Goal: Transaction & Acquisition: Purchase product/service

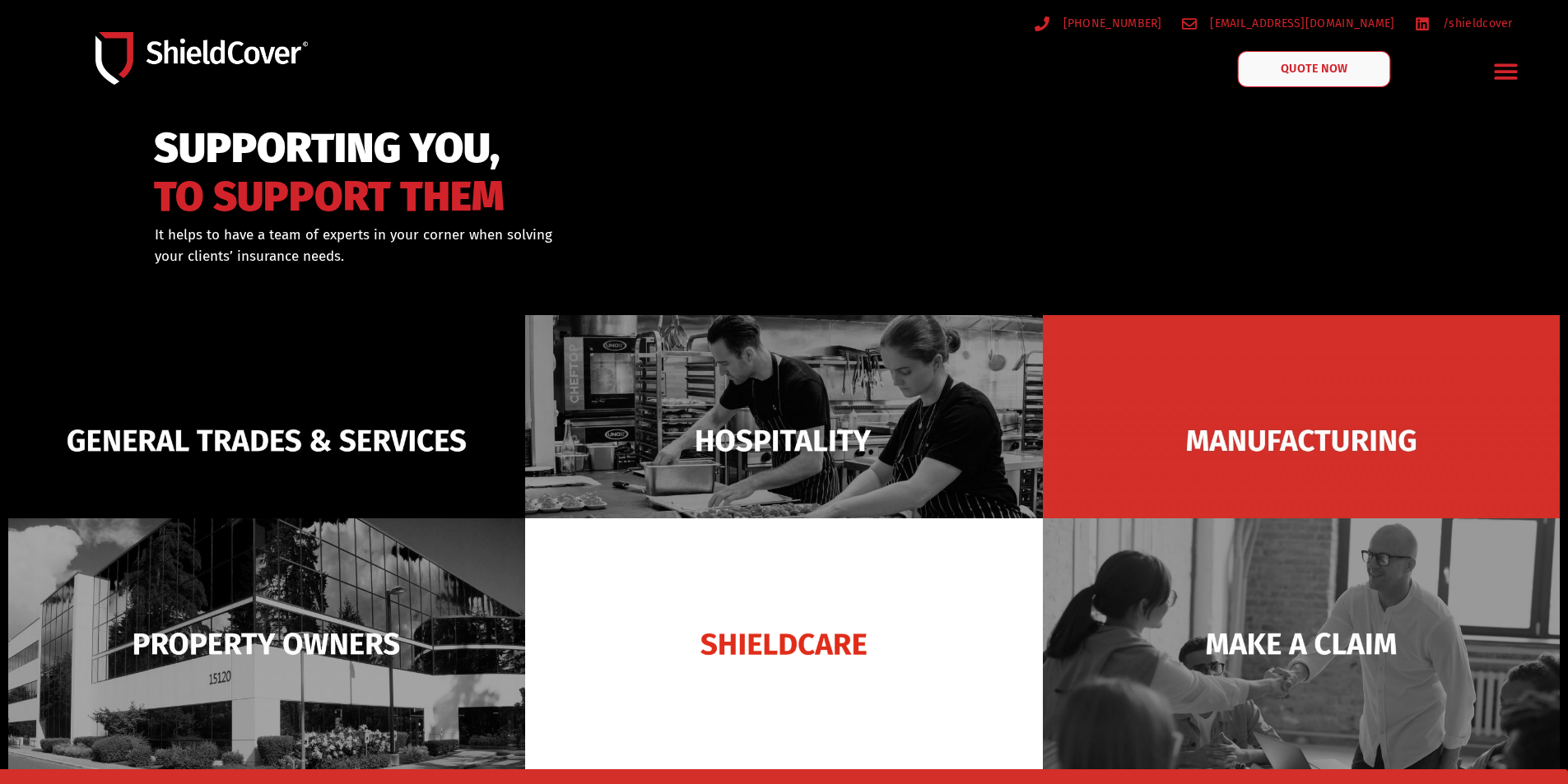
click at [1332, 75] on span "QUOTE NOW" at bounding box center [1314, 69] width 66 height 12
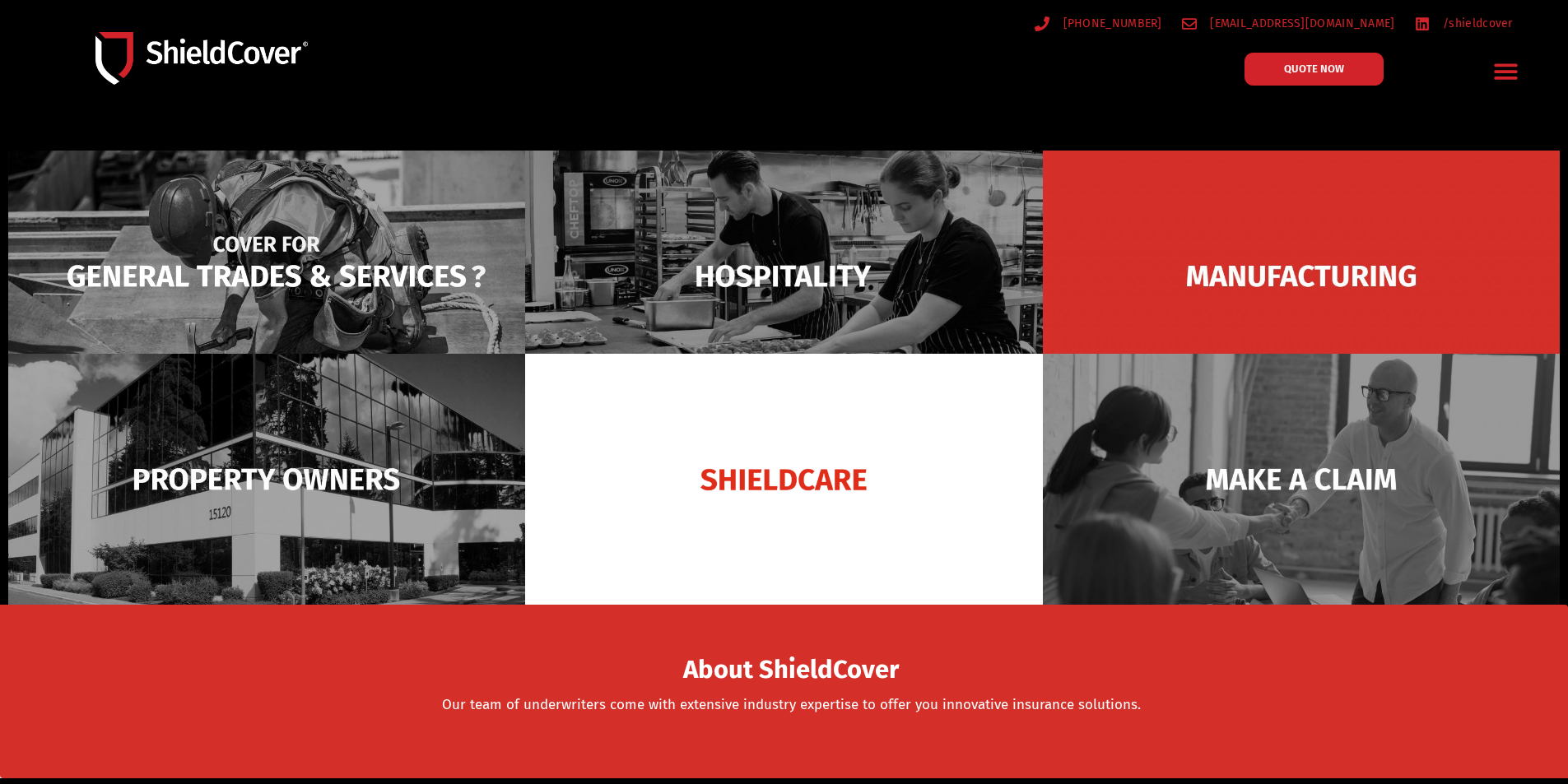
click at [295, 274] on img at bounding box center [266, 276] width 517 height 251
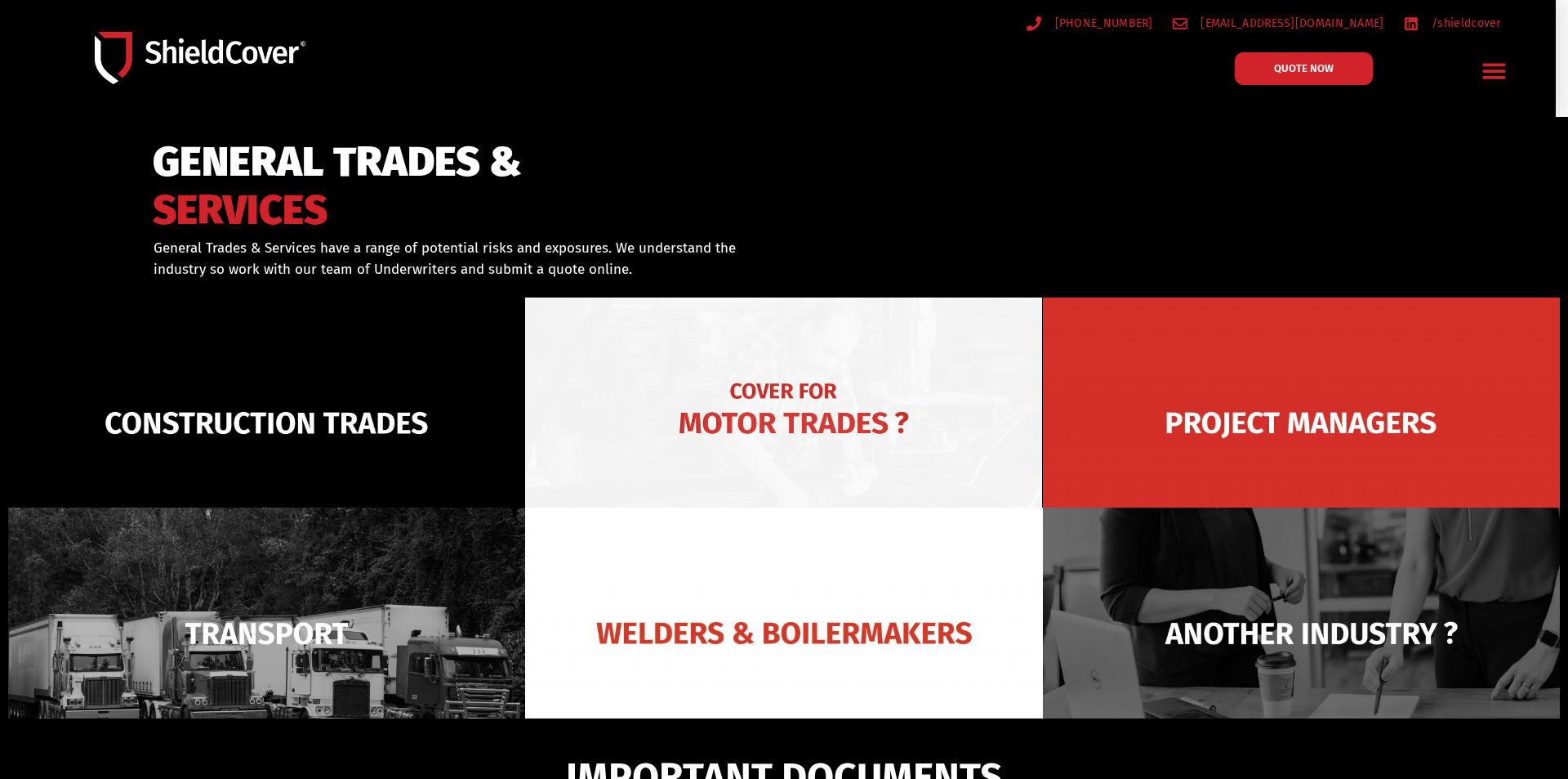
click at [812, 426] on img at bounding box center [784, 422] width 517 height 251
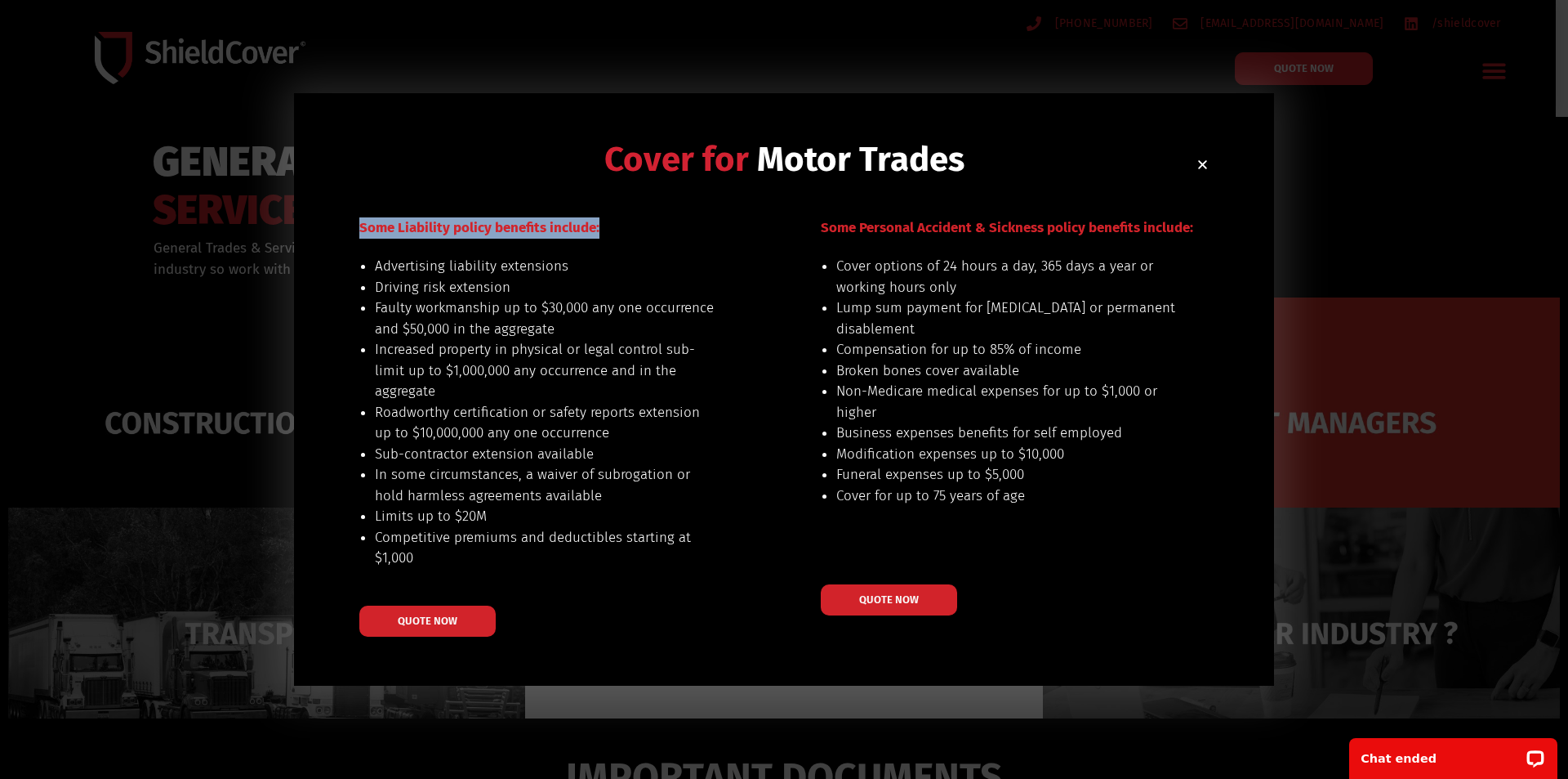
drag, startPoint x: 361, startPoint y: 231, endPoint x: 615, endPoint y: 227, distance: 254.0
click at [615, 227] on p "Some Liability policy benefits include:" at bounding box center [551, 228] width 382 height 21
click at [653, 460] on li "Sub-contractor extension available" at bounding box center [545, 454] width 341 height 21
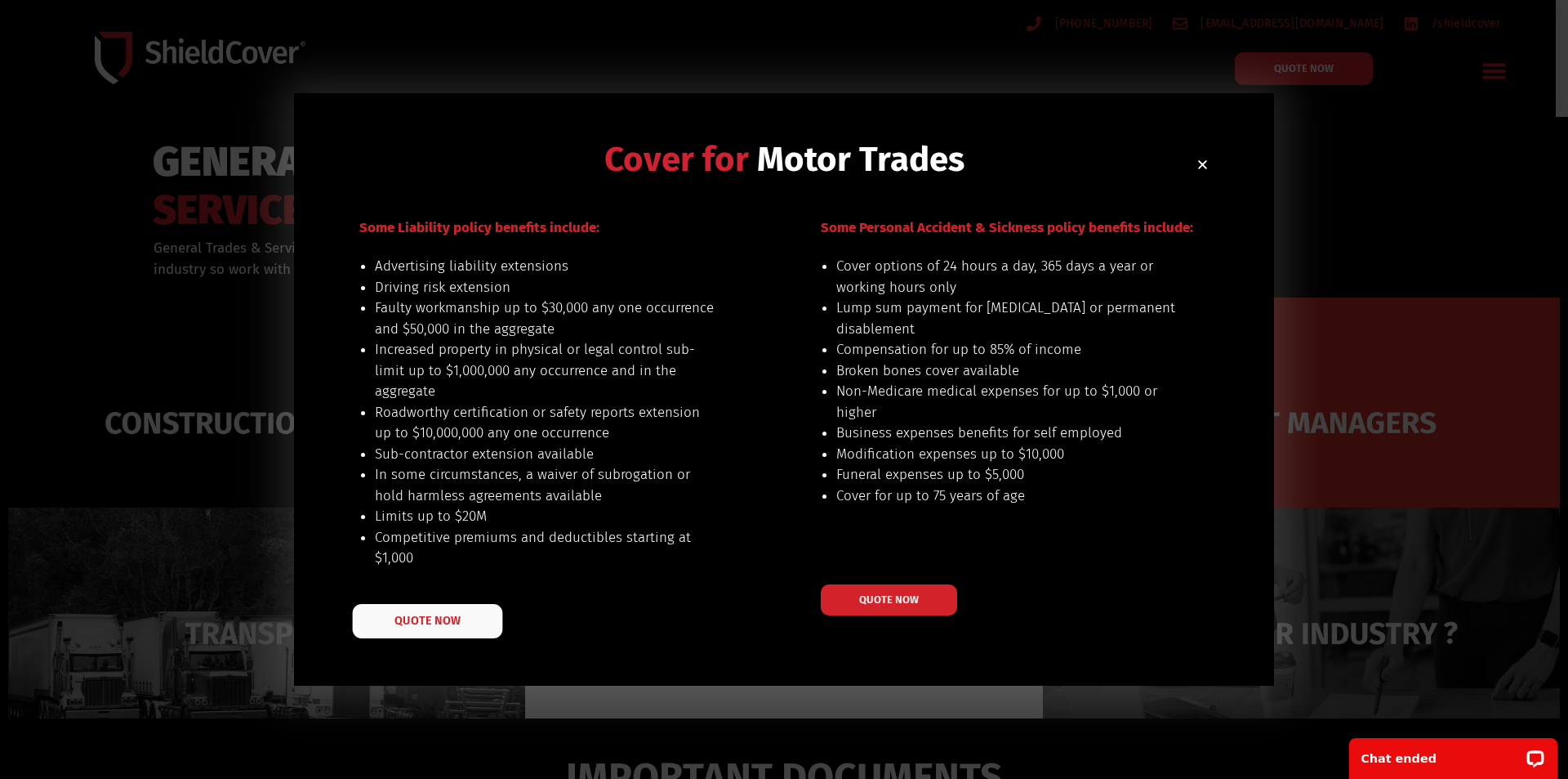
click at [432, 620] on span "QUOTE NOW" at bounding box center [427, 620] width 66 height 12
